Goal: Information Seeking & Learning: Learn about a topic

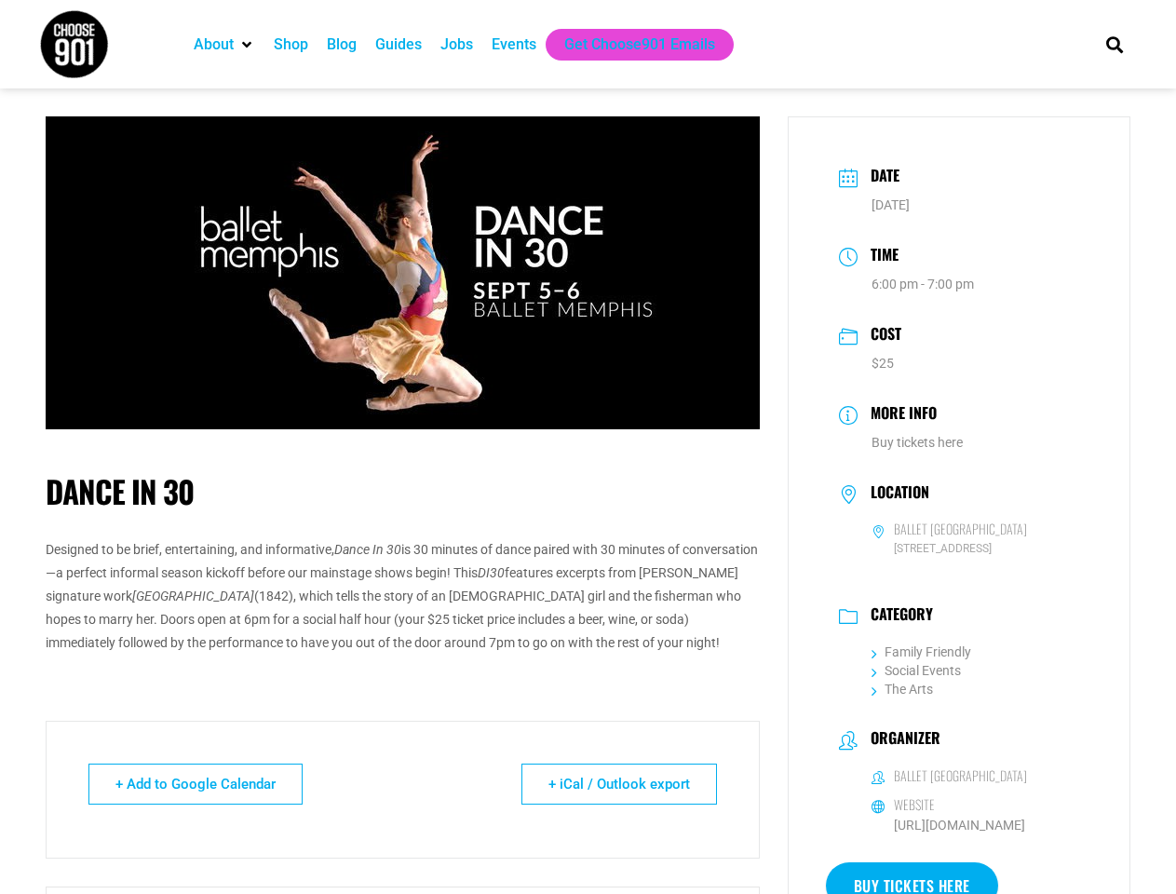
click at [588, 447] on div "Dance In 30 Designed to be brief, entertaining, and informative, Dance In 30 is…" at bounding box center [403, 574] width 714 height 276
click at [1114, 44] on icon "Search" at bounding box center [1114, 44] width 31 height 31
click at [588, 447] on div "Dance In 30 Designed to be brief, entertaining, and informative, Dance In 30 is…" at bounding box center [403, 574] width 714 height 276
click at [1114, 44] on icon "Search" at bounding box center [1114, 44] width 31 height 31
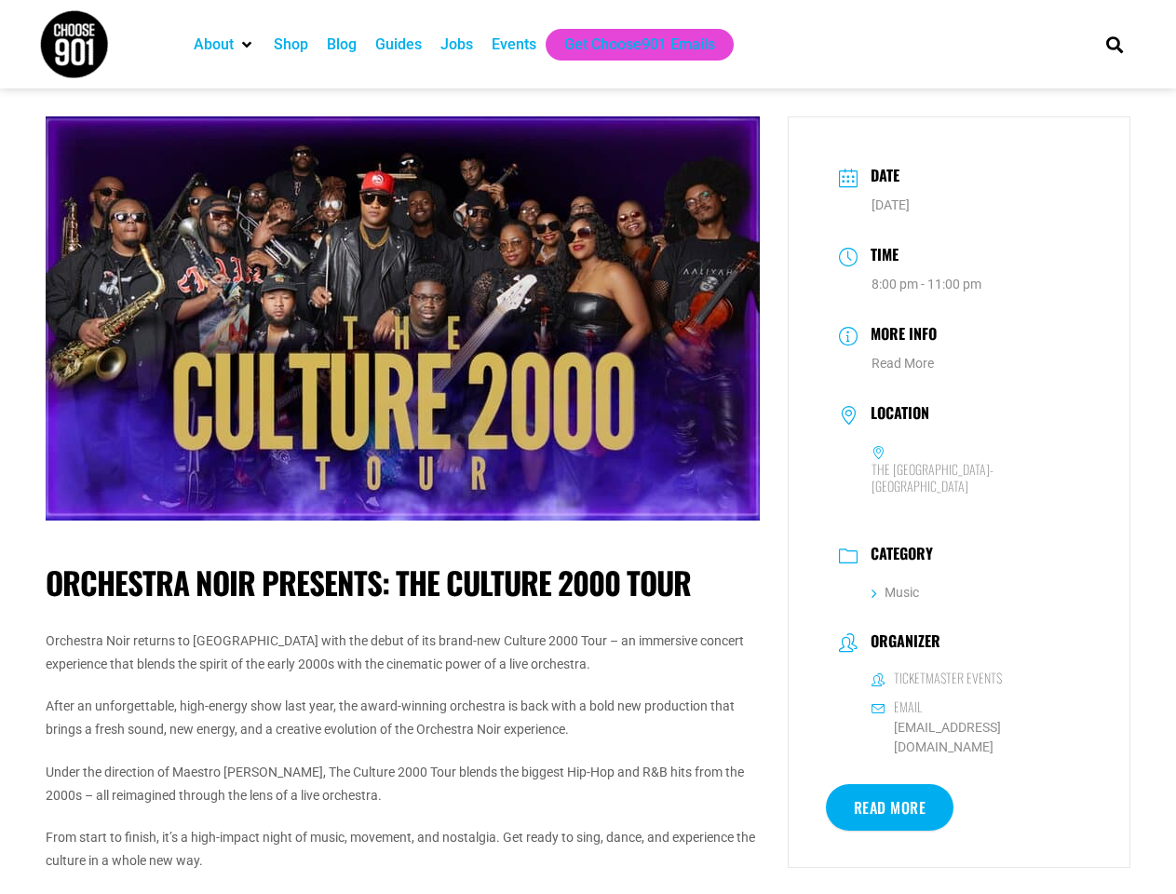
click at [588, 447] on img at bounding box center [403, 318] width 714 height 404
click at [1114, 44] on icon "Search" at bounding box center [1114, 44] width 31 height 31
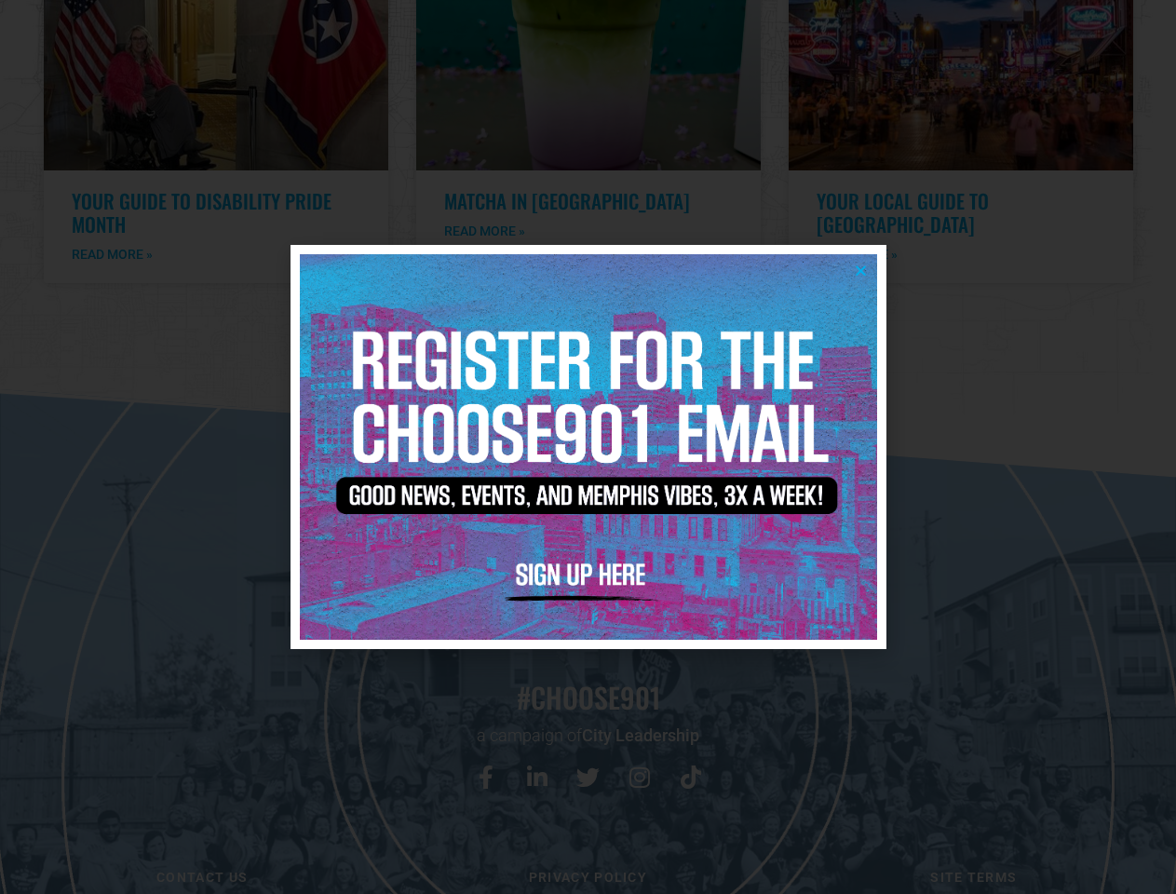
scroll to position [3842, 0]
click at [861, 270] on icon "Close" at bounding box center [861, 271] width 14 height 14
